Goal: Transaction & Acquisition: Subscribe to service/newsletter

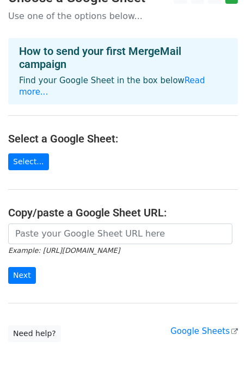
scroll to position [19, 0]
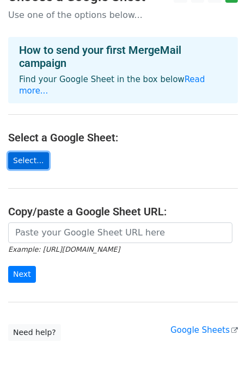
click at [32, 154] on link "Select..." at bounding box center [28, 160] width 41 height 17
click at [37, 152] on link "Select..." at bounding box center [28, 160] width 41 height 17
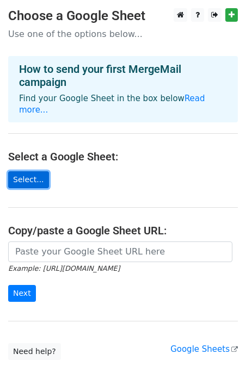
click at [34, 171] on link "Select..." at bounding box center [28, 179] width 41 height 17
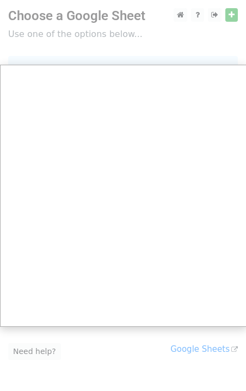
scroll to position [42, 0]
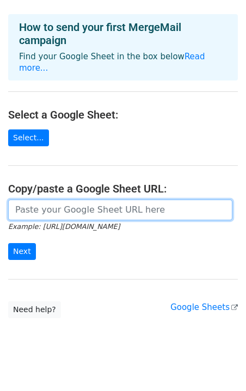
click at [68, 199] on input "url" at bounding box center [120, 209] width 224 height 21
paste input "https://docs.google.com/spreadsheets/d/14cgdg6gWuu2ynaFTjAHskDpMhaXsbsza/edit?g…"
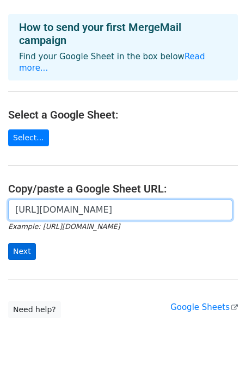
type input "https://docs.google.com/spreadsheets/d/14cgdg6gWuu2ynaFTjAHskDpMhaXsbsza/edit?g…"
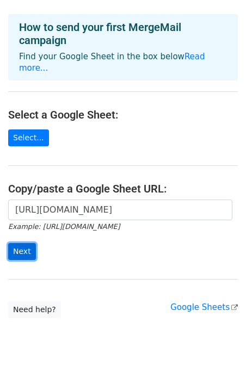
scroll to position [0, 0]
click at [26, 243] on input "Next" at bounding box center [22, 251] width 28 height 17
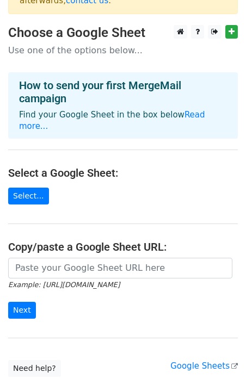
scroll to position [70, 0]
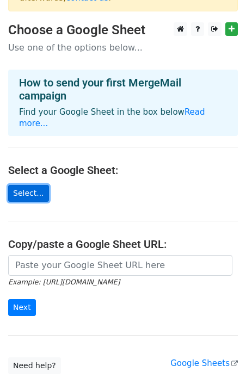
click at [33, 185] on link "Select..." at bounding box center [28, 193] width 41 height 17
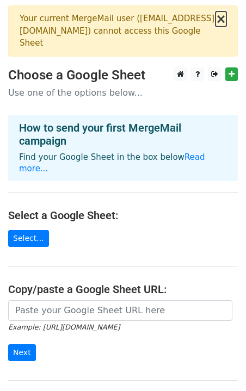
click at [220, 17] on button "×" at bounding box center [220, 19] width 11 height 13
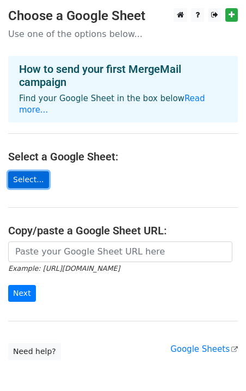
click at [28, 171] on link "Select..." at bounding box center [28, 179] width 41 height 17
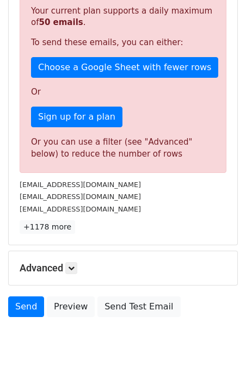
scroll to position [283, 0]
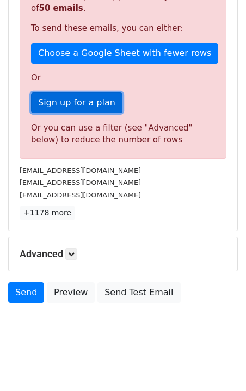
click at [92, 99] on link "Sign up for a plan" at bounding box center [76, 102] width 91 height 21
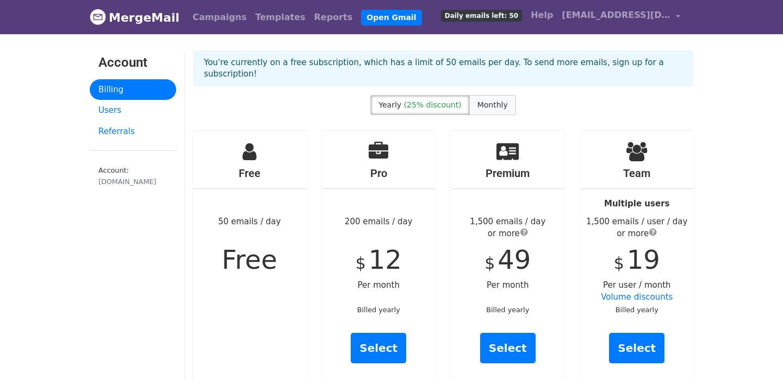
click at [495, 101] on span "Monthly" at bounding box center [492, 105] width 30 height 9
